Goal: Browse casually

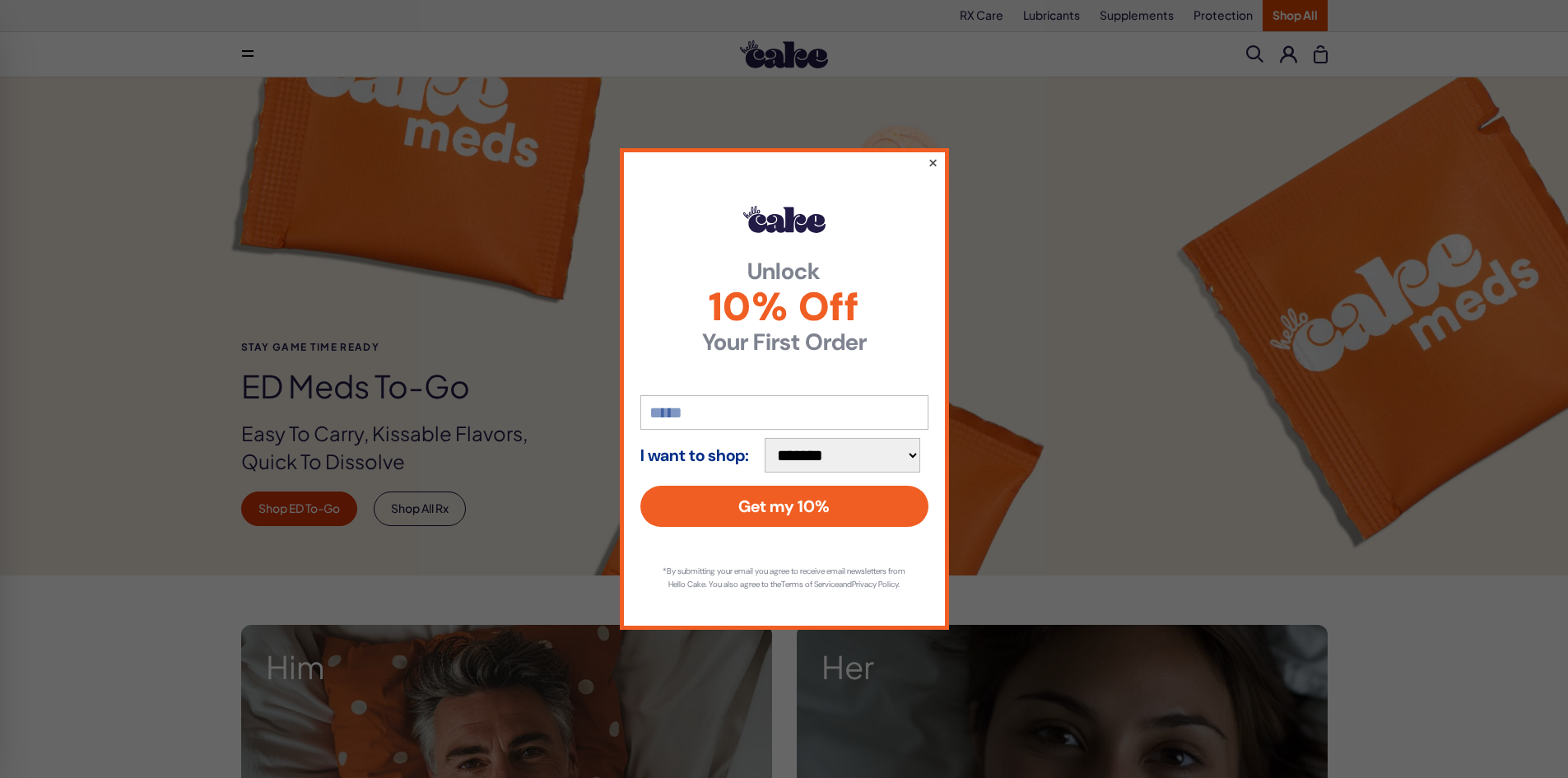
click at [934, 153] on button "×" at bounding box center [932, 162] width 11 height 20
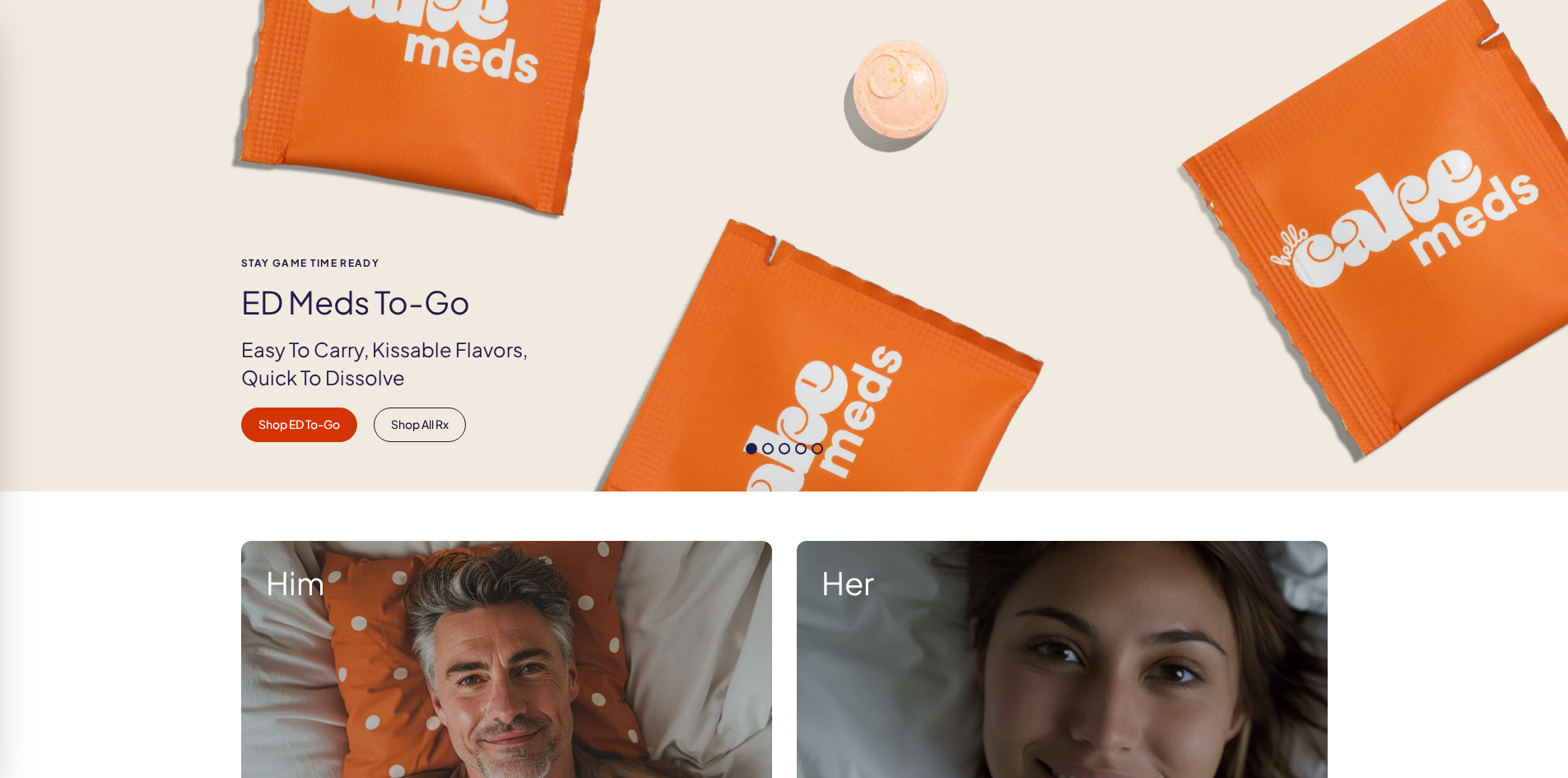
scroll to position [165, 0]
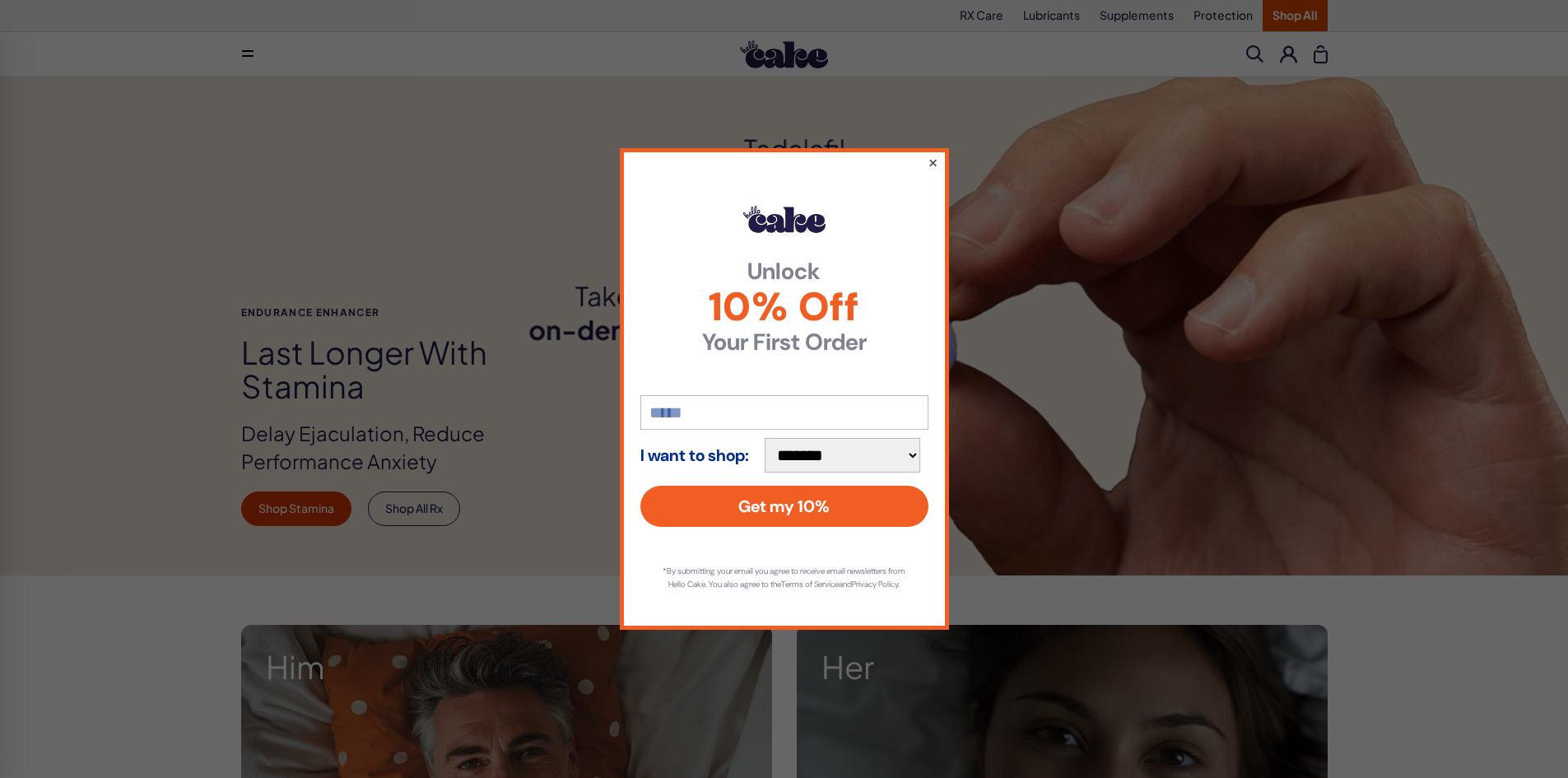
click at [932, 156] on button "×" at bounding box center [932, 162] width 11 height 20
